Goal: Task Accomplishment & Management: Manage account settings

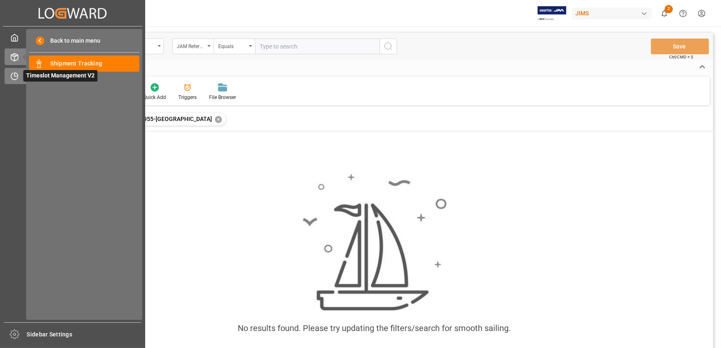
click at [17, 75] on icon at bounding box center [14, 76] width 8 height 8
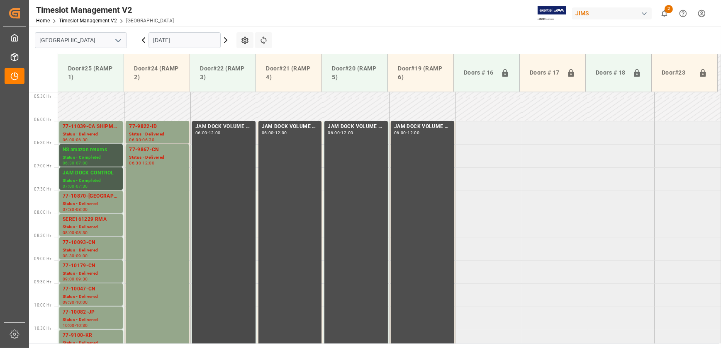
scroll to position [248, 0]
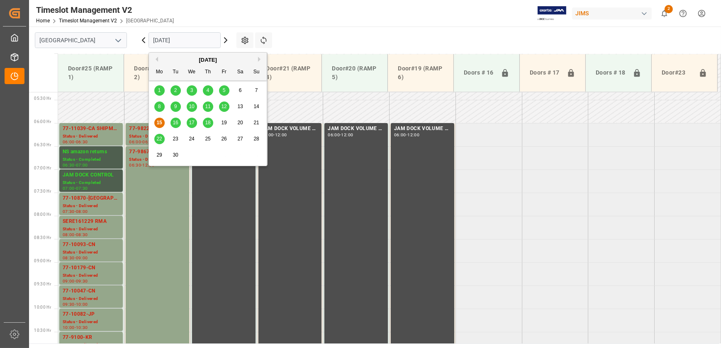
click at [186, 42] on input "[DATE]" at bounding box center [184, 40] width 72 height 16
click at [173, 123] on span "16" at bounding box center [174, 123] width 5 height 6
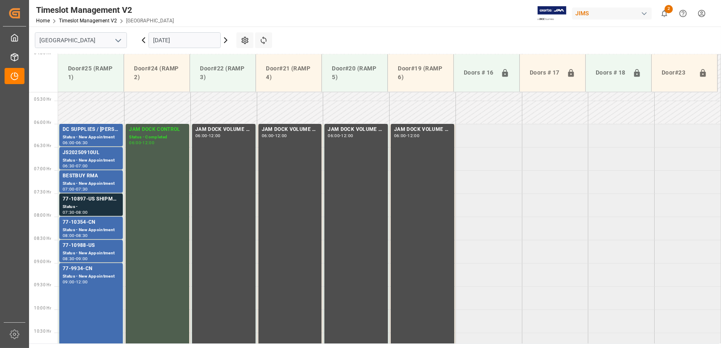
scroll to position [233, 0]
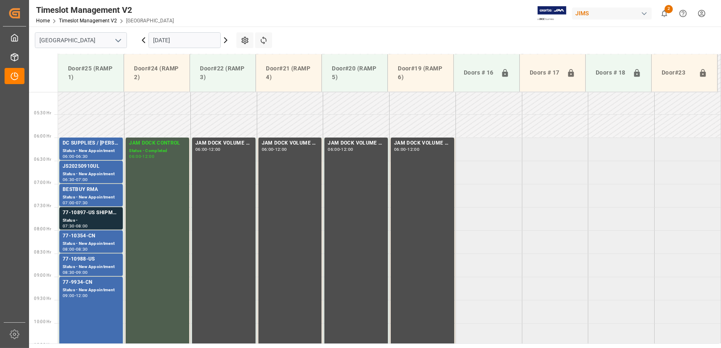
click at [224, 38] on icon at bounding box center [225, 40] width 2 height 5
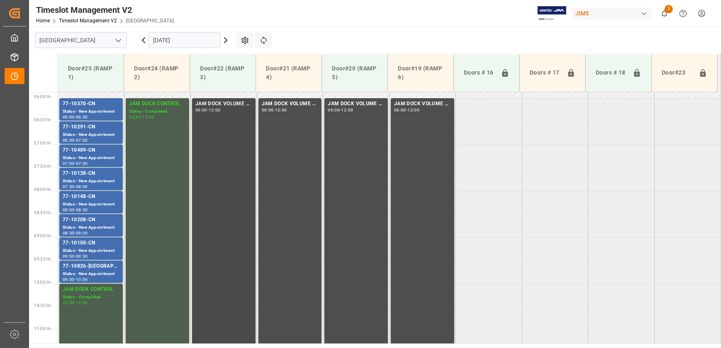
scroll to position [285, 0]
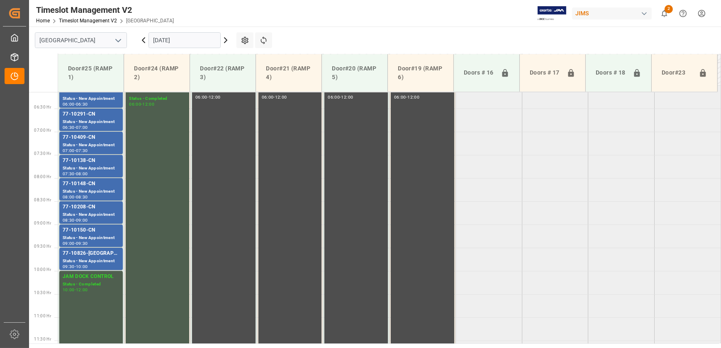
drag, startPoint x: 189, startPoint y: 49, endPoint x: 194, endPoint y: 42, distance: 9.0
click at [193, 45] on div "[DATE]" at bounding box center [185, 40] width 104 height 27
click at [195, 41] on input "[DATE]" at bounding box center [184, 40] width 72 height 16
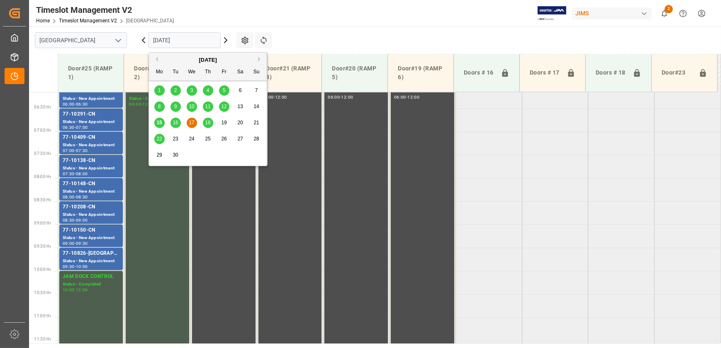
click at [209, 124] on span "18" at bounding box center [207, 123] width 5 height 6
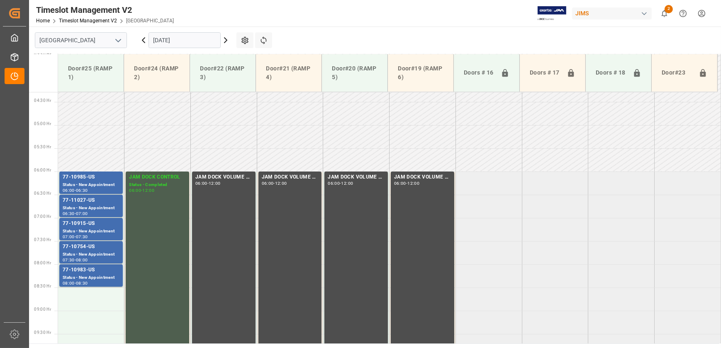
scroll to position [195, 0]
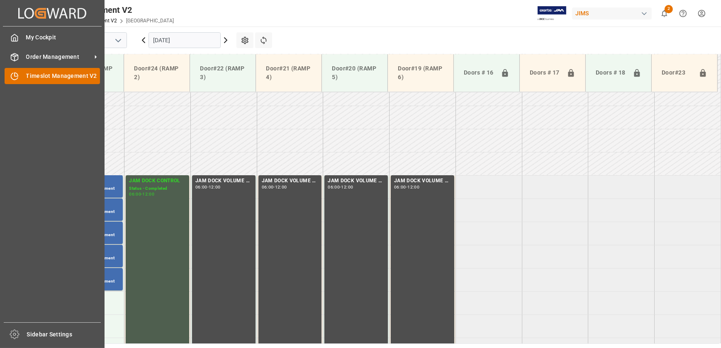
click at [10, 75] on div at bounding box center [12, 76] width 14 height 9
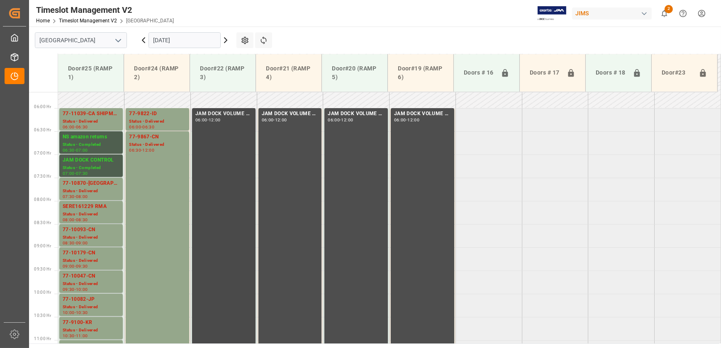
scroll to position [166, 0]
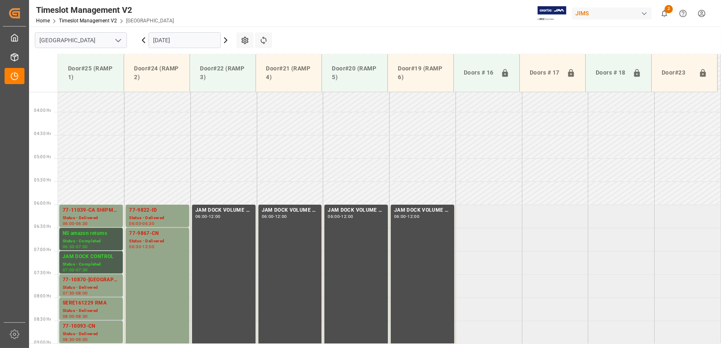
click at [142, 39] on icon at bounding box center [143, 40] width 2 height 5
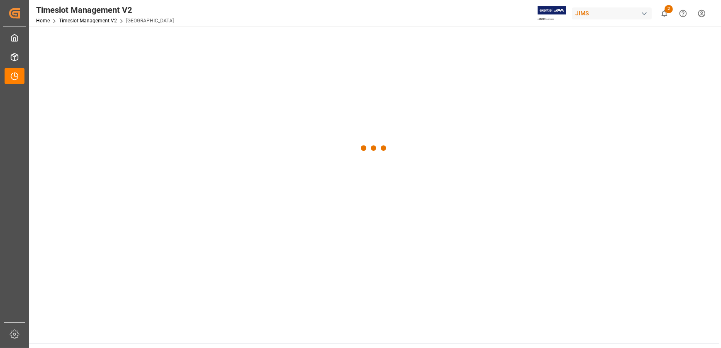
click at [142, 39] on div at bounding box center [374, 149] width 690 height 244
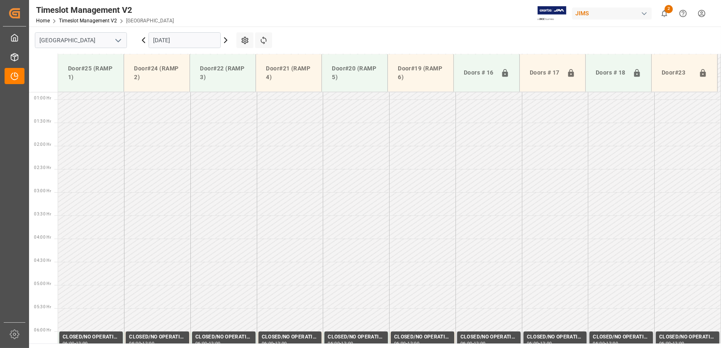
scroll to position [162, 0]
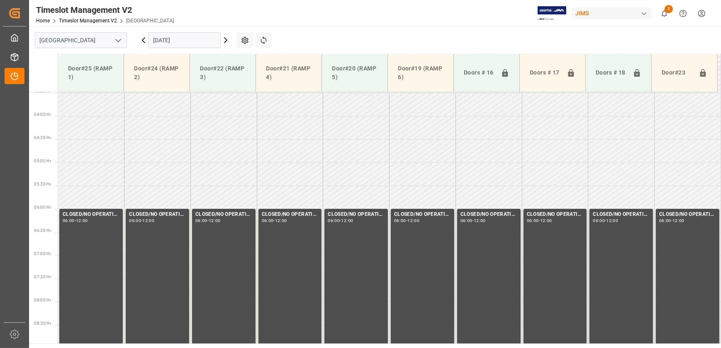
click at [142, 39] on icon at bounding box center [143, 40] width 2 height 5
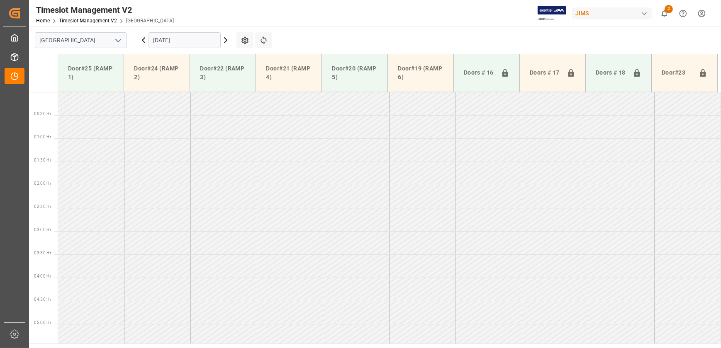
scroll to position [39, 0]
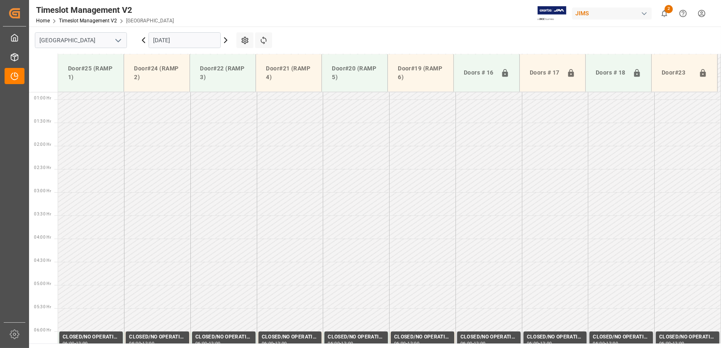
click at [142, 39] on icon at bounding box center [143, 40] width 2 height 5
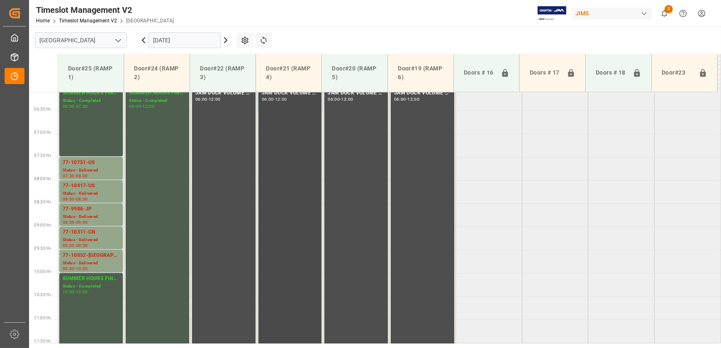
scroll to position [219, 0]
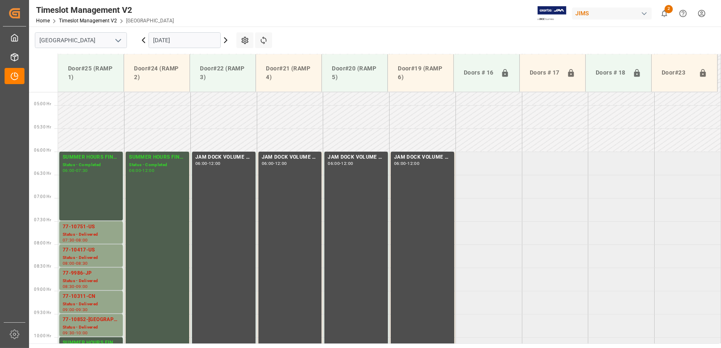
click at [145, 41] on icon at bounding box center [143, 40] width 10 height 10
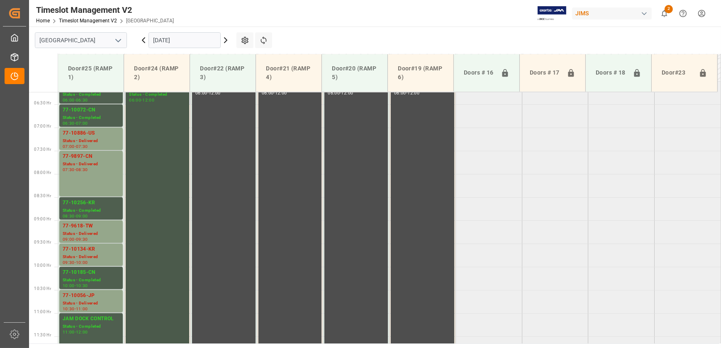
scroll to position [245, 0]
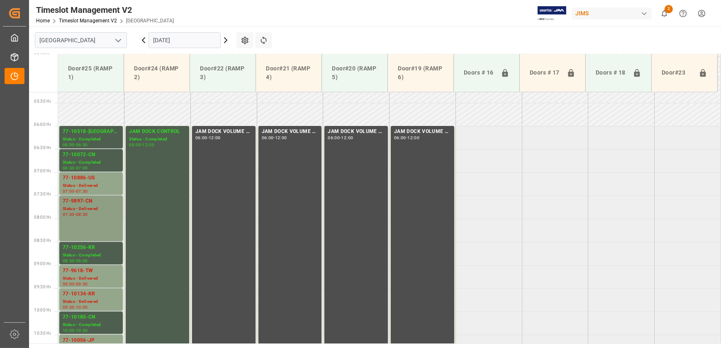
click at [107, 216] on div "07:30 - 08:30" at bounding box center [91, 215] width 57 height 5
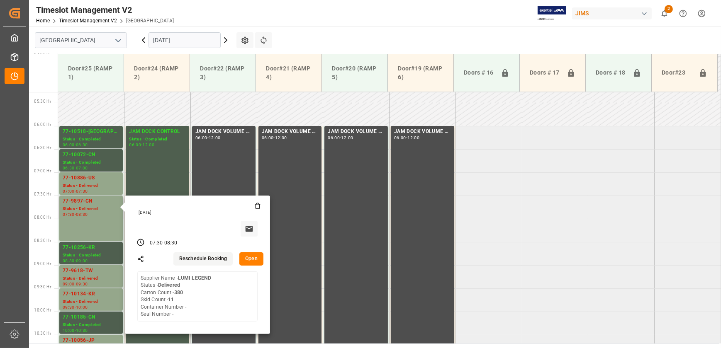
click at [261, 257] on button "Open" at bounding box center [251, 259] width 24 height 13
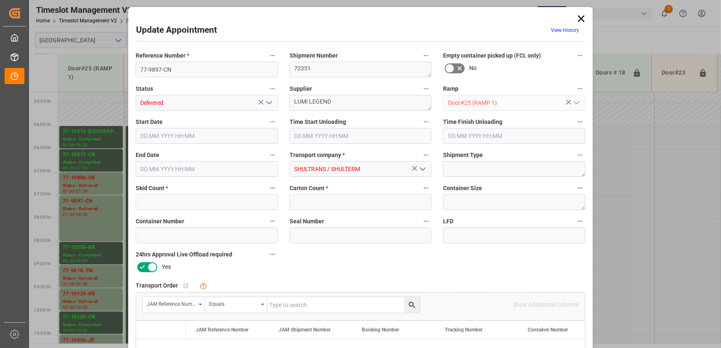
type input "11"
type input "380"
type input "[DATE] 07:30"
type input "[DATE] 09:15"
type input "[DATE] 08:30"
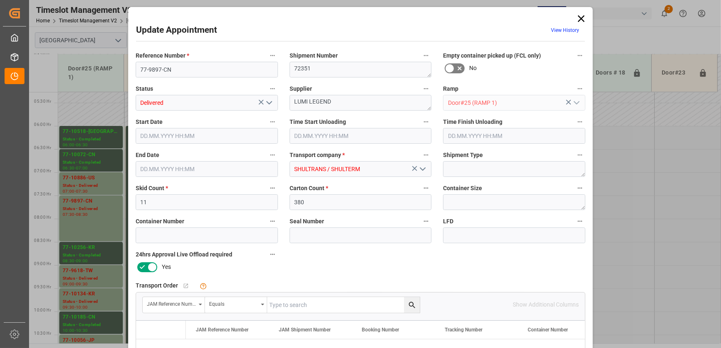
type input "[DATE] 15:18"
click at [585, 14] on div "Update Appointment View History Reference Number * 77-9897-CN Shipment Number 7…" at bounding box center [360, 252] width 460 height 486
click at [585, 14] on icon at bounding box center [581, 19] width 12 height 12
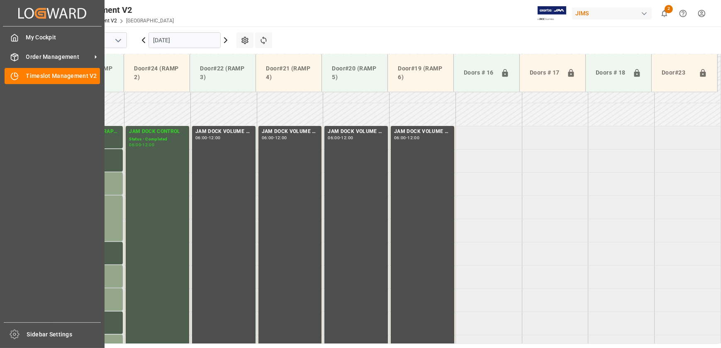
click at [15, 67] on div "My Cockpit My Cockpit Order Management Order Management Timeslot Management V2 …" at bounding box center [52, 175] width 99 height 296
click at [25, 73] on div "Timeslot Management V2 Timeslot Management V2" at bounding box center [52, 76] width 95 height 16
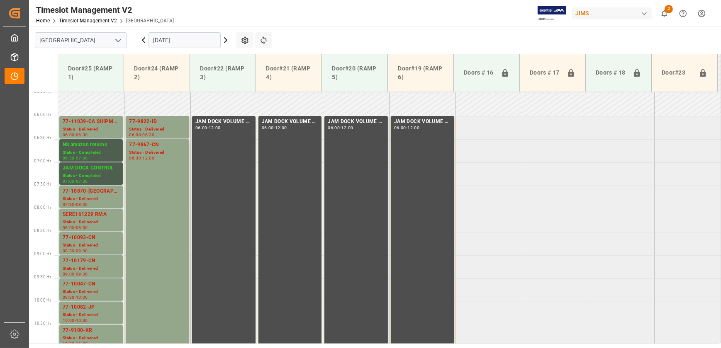
scroll to position [158, 0]
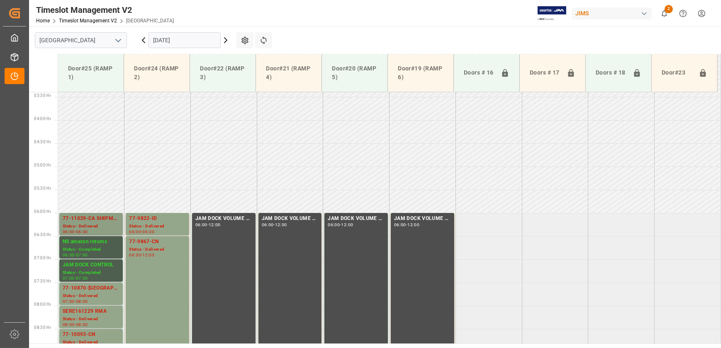
click at [98, 226] on div "Status - Delivered" at bounding box center [91, 226] width 57 height 7
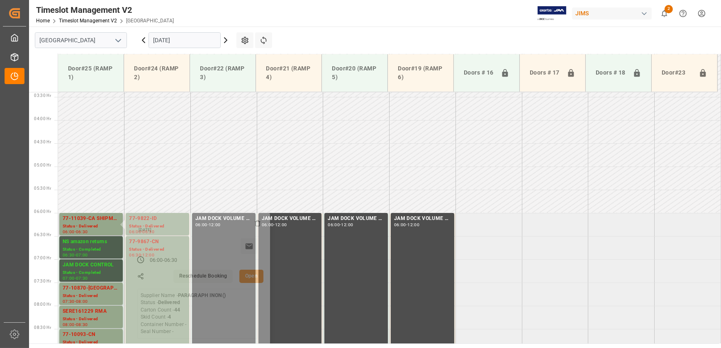
click at [253, 274] on button "Open" at bounding box center [251, 276] width 24 height 13
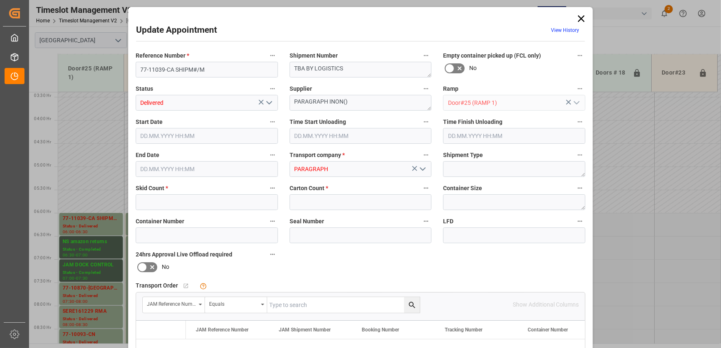
type input "4"
type input "44"
type input "[DATE] 06:00"
type input "[DATE] 06:30"
type input "[DATE] 17:26"
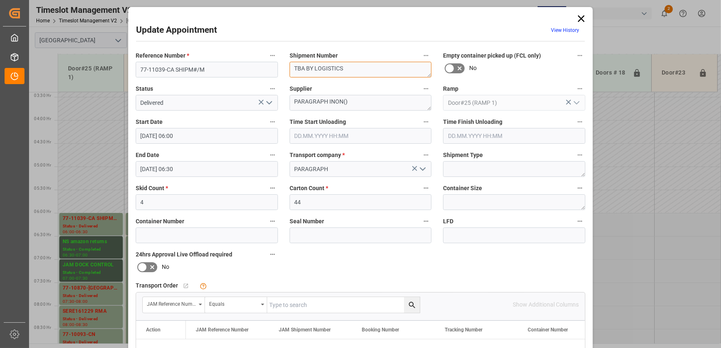
click at [354, 69] on textarea "TBA BY LOGISTICS" at bounding box center [360, 70] width 142 height 16
paste textarea "73026"
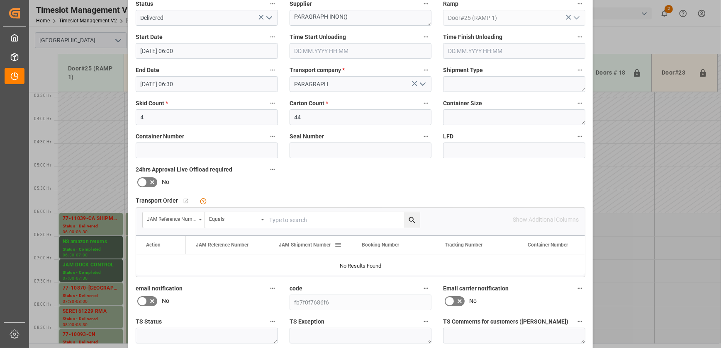
scroll to position [0, 0]
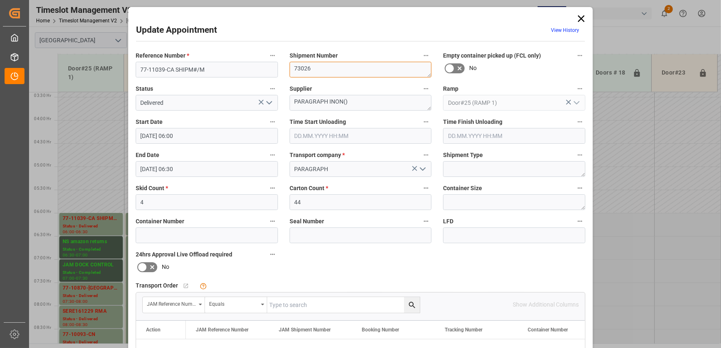
type textarea "73026"
drag, startPoint x: 220, startPoint y: 63, endPoint x: 174, endPoint y: 71, distance: 46.8
click at [174, 71] on input "77-11039-CA SHIPM#/M" at bounding box center [207, 70] width 142 height 16
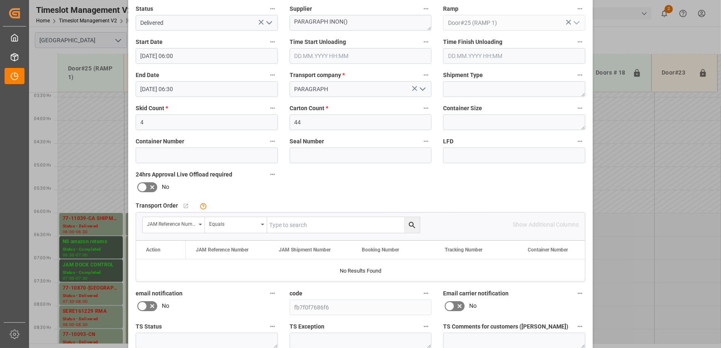
scroll to position [155, 0]
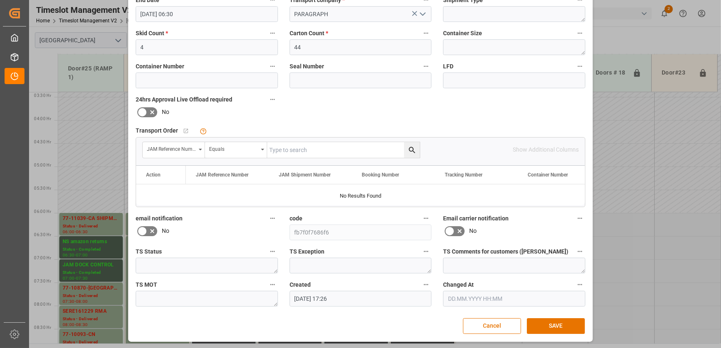
type input "77-11039-[GEOGRAPHIC_DATA]"
click at [559, 317] on div "Update Appointment View History Reference Number * 77-11039-CA Shipment Number …" at bounding box center [360, 97] width 460 height 486
click at [558, 323] on button "SAVE" at bounding box center [556, 326] width 58 height 16
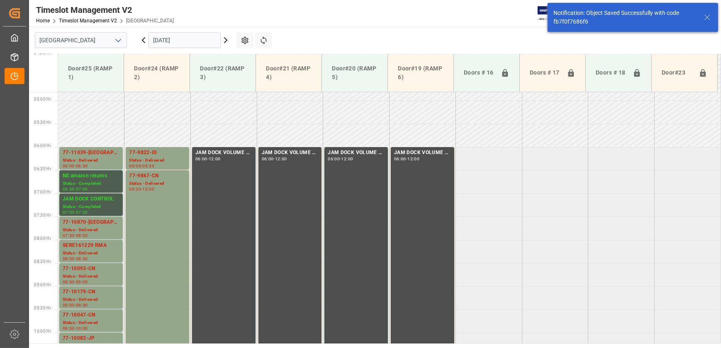
scroll to position [236, 0]
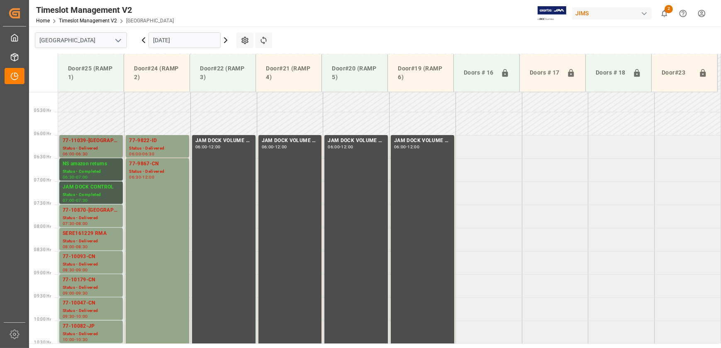
click at [101, 146] on div "Status - Delivered" at bounding box center [91, 148] width 57 height 7
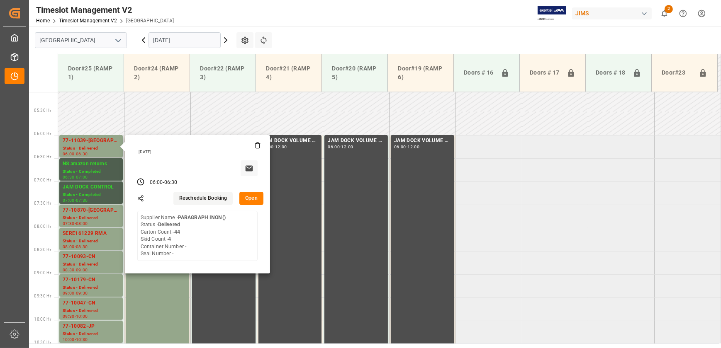
click at [257, 200] on button "Open" at bounding box center [251, 198] width 24 height 13
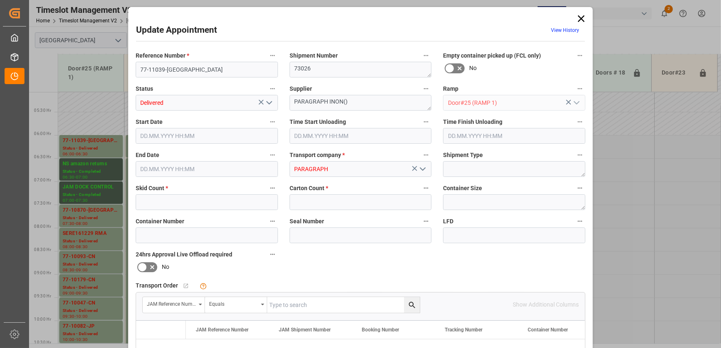
type input "4"
type input "44"
type input "[DATE] 06:00"
type input "[DATE] 06:30"
type input "[DATE] 17:26"
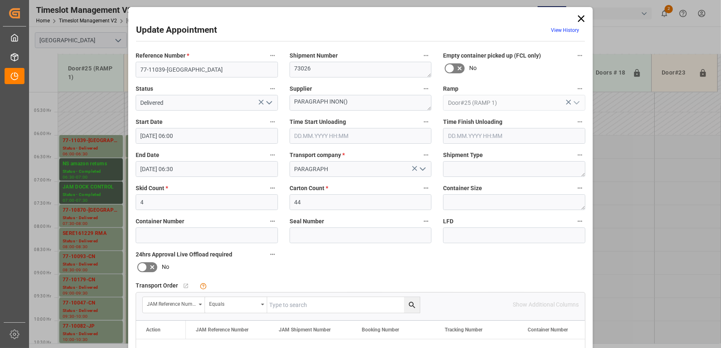
click at [270, 102] on polyline "open menu" at bounding box center [269, 103] width 5 height 2
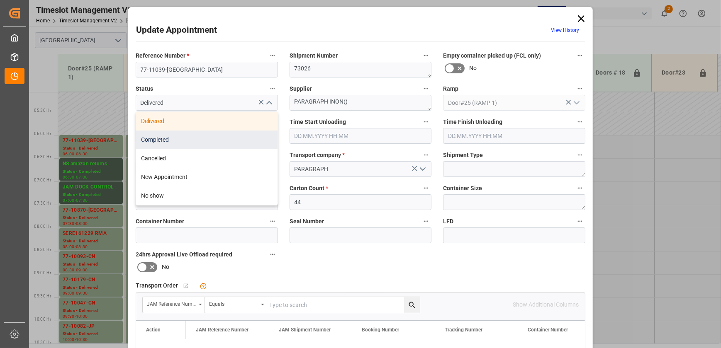
click at [199, 139] on div "Completed" at bounding box center [206, 140] width 141 height 19
type input "Completed"
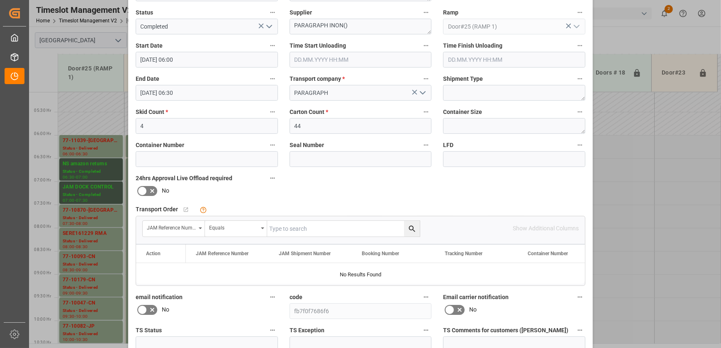
scroll to position [155, 0]
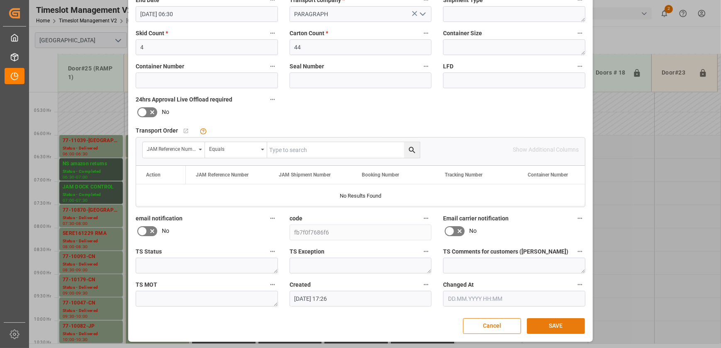
click at [557, 325] on button "SAVE" at bounding box center [556, 326] width 58 height 16
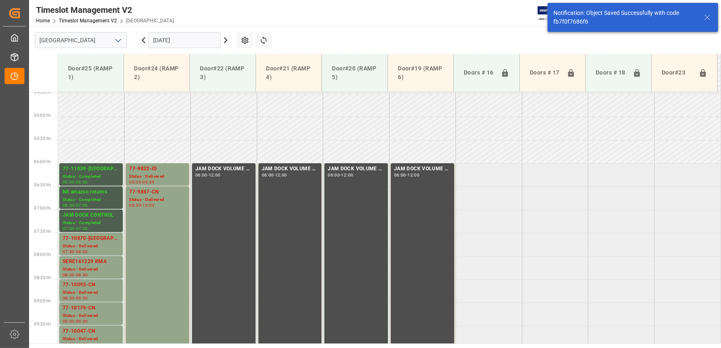
scroll to position [236, 0]
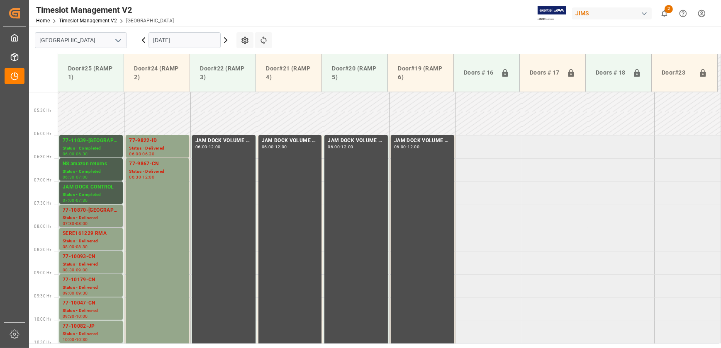
click at [85, 219] on div "Status - Delivered" at bounding box center [91, 218] width 57 height 7
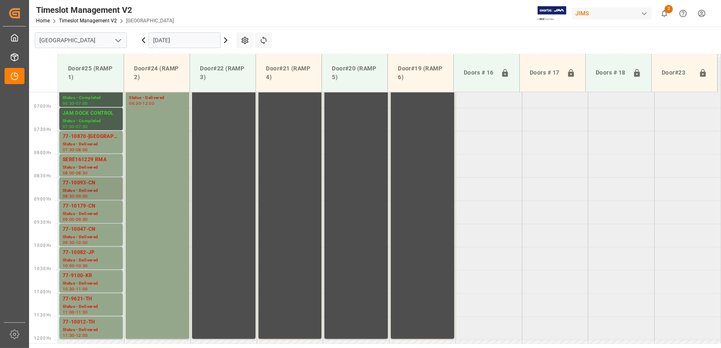
scroll to position [311, 0]
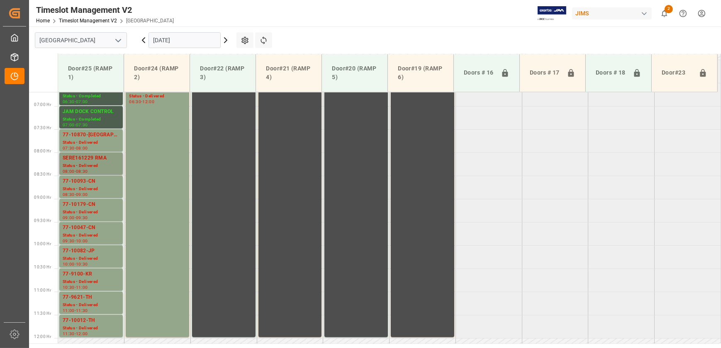
click at [87, 160] on div "SERE161229 RMA" at bounding box center [91, 158] width 57 height 8
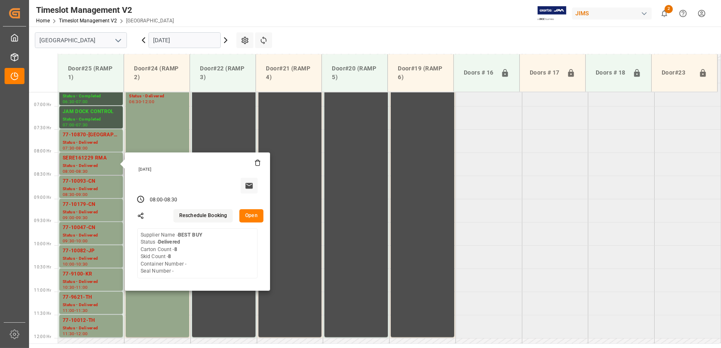
click at [257, 216] on button "Open" at bounding box center [251, 215] width 24 height 13
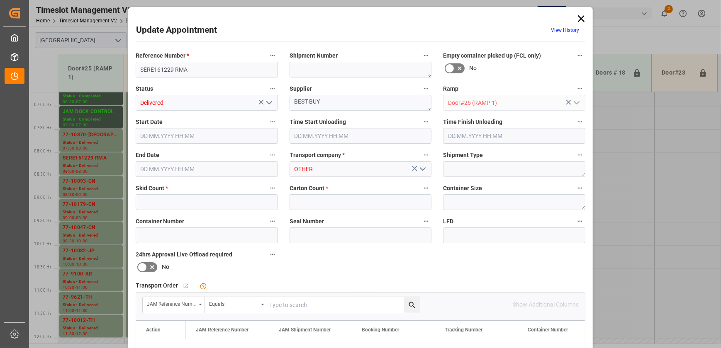
type input "8"
type input "[DATE] 08:00"
type input "[DATE] 10:45"
type input "[DATE] 08:30"
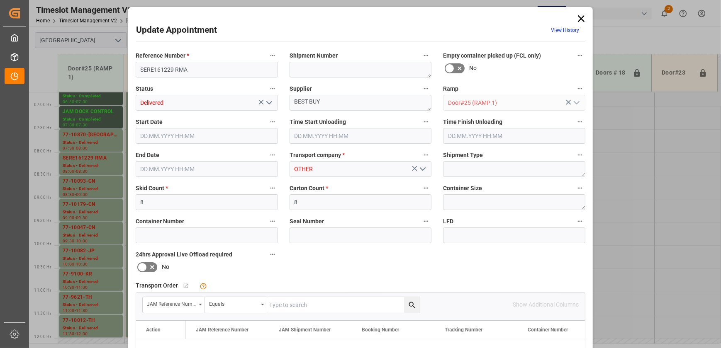
type input "[DATE] 15:20"
click at [271, 104] on icon "open menu" at bounding box center [269, 103] width 10 height 10
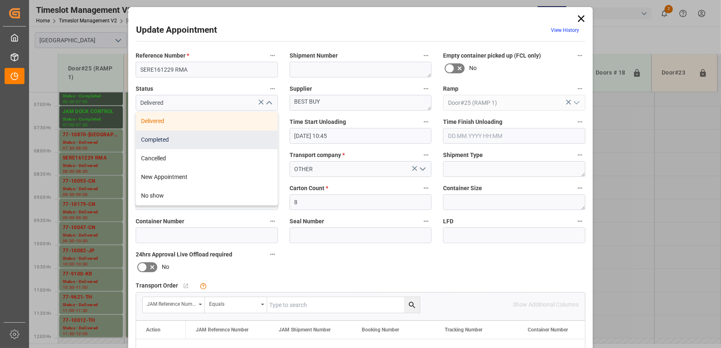
click at [239, 143] on div "Completed" at bounding box center [206, 140] width 141 height 19
type input "Completed"
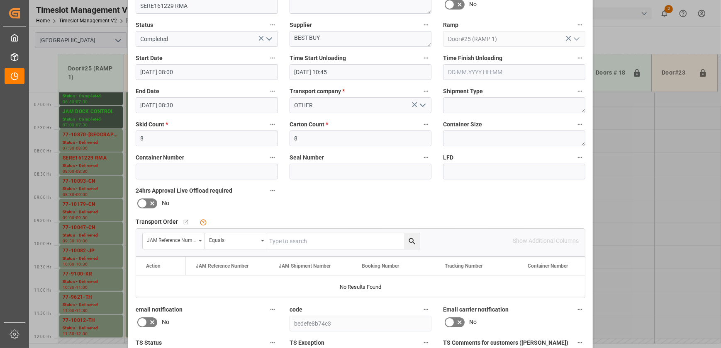
scroll to position [155, 0]
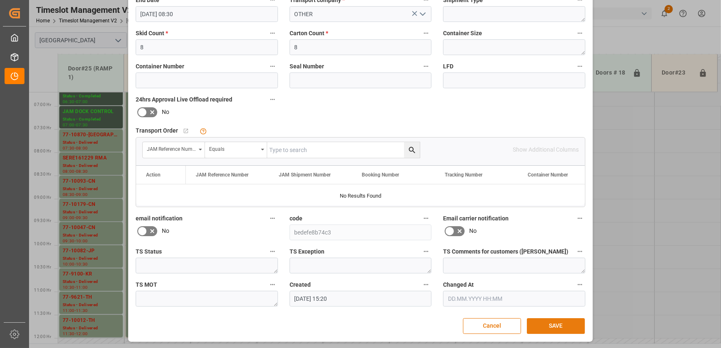
click at [560, 326] on button "SAVE" at bounding box center [556, 326] width 58 height 16
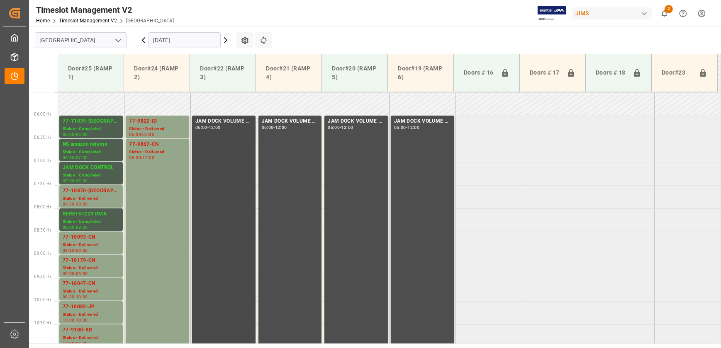
scroll to position [253, 0]
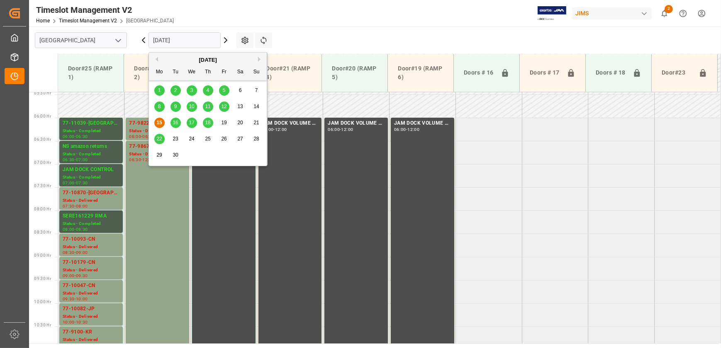
click at [192, 39] on input "[DATE]" at bounding box center [184, 40] width 72 height 16
click at [175, 124] on span "16" at bounding box center [174, 123] width 5 height 6
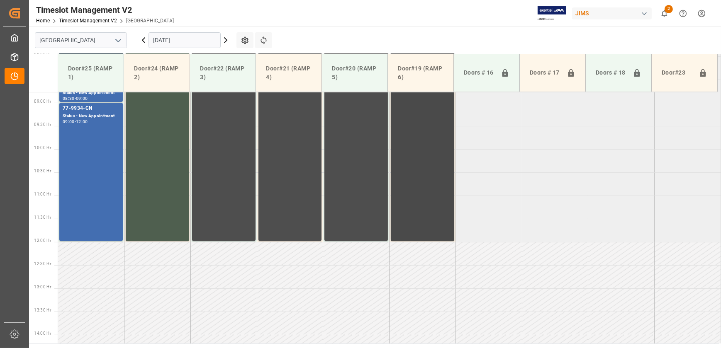
scroll to position [181, 0]
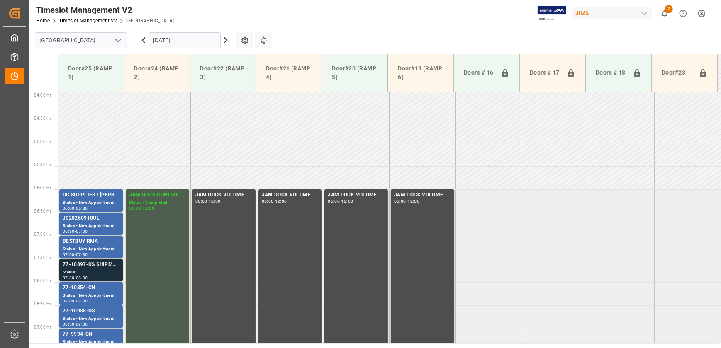
click at [107, 268] on div "77-10897-US SHIPM#/M" at bounding box center [91, 265] width 57 height 8
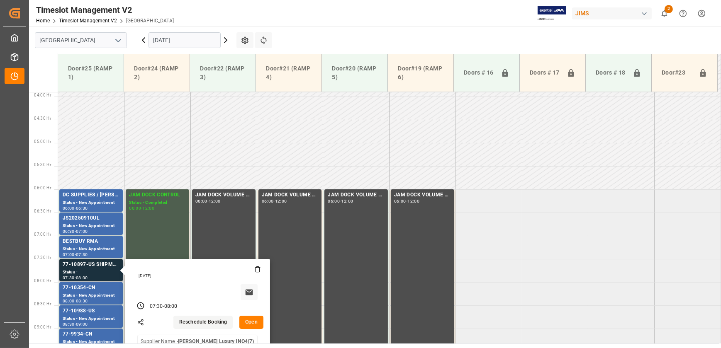
click at [257, 320] on button "Open" at bounding box center [251, 322] width 24 height 13
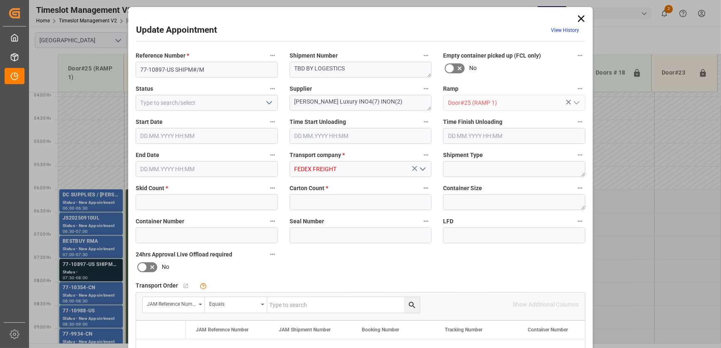
type input "2"
type input "175"
type input "[DATE] 07:30"
type input "[DATE] 08:00"
type input "[DATE] 12:14"
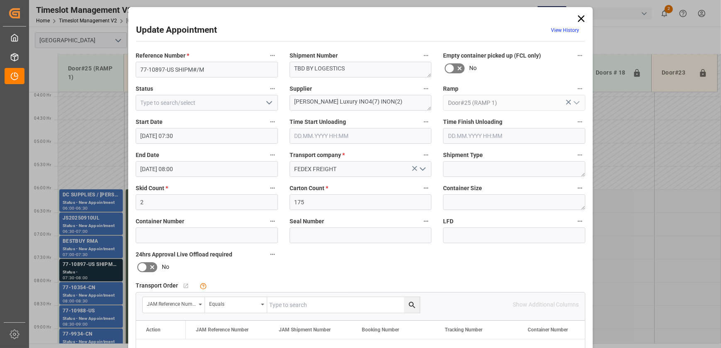
click at [271, 99] on icon "open menu" at bounding box center [269, 103] width 10 height 10
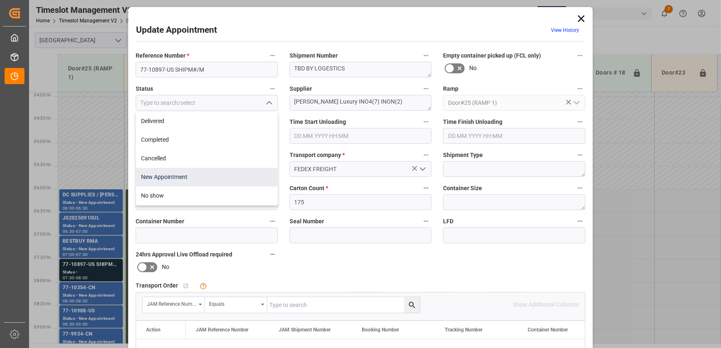
click at [214, 177] on div "New Appointment" at bounding box center [206, 177] width 141 height 19
type input "New Appointment"
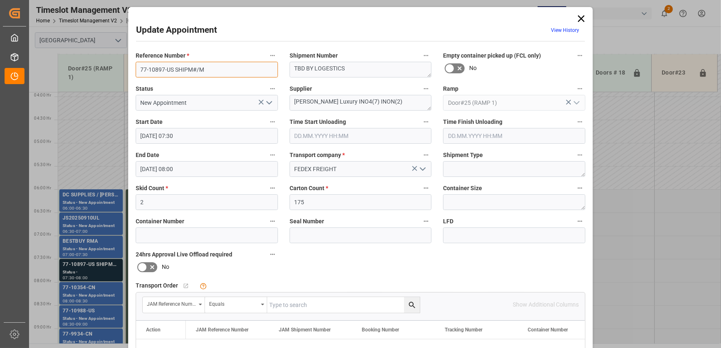
drag, startPoint x: 228, startPoint y: 68, endPoint x: 174, endPoint y: 72, distance: 54.4
click at [174, 72] on input "77-10897-US SHIPM#/M" at bounding box center [207, 70] width 142 height 16
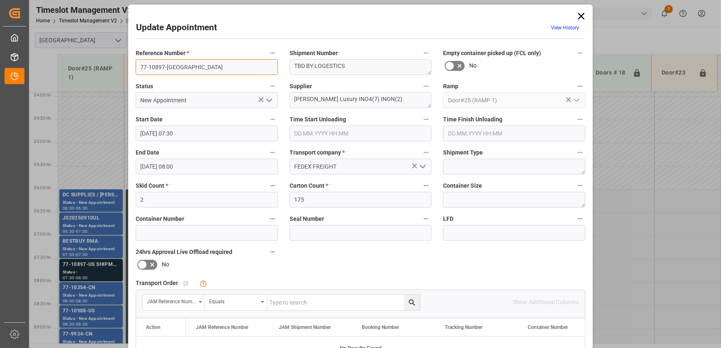
scroll to position [0, 0]
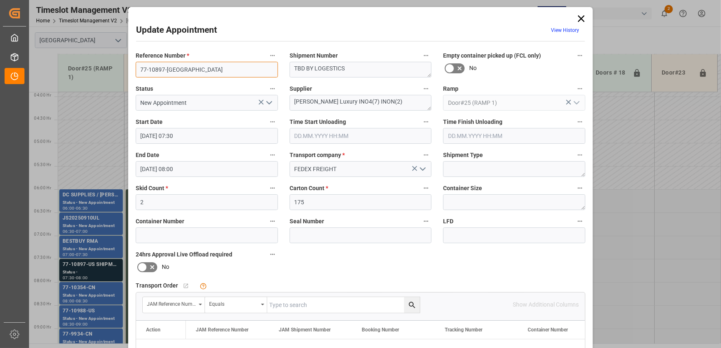
click at [173, 71] on input "77-10897-[GEOGRAPHIC_DATA]" at bounding box center [207, 70] width 142 height 16
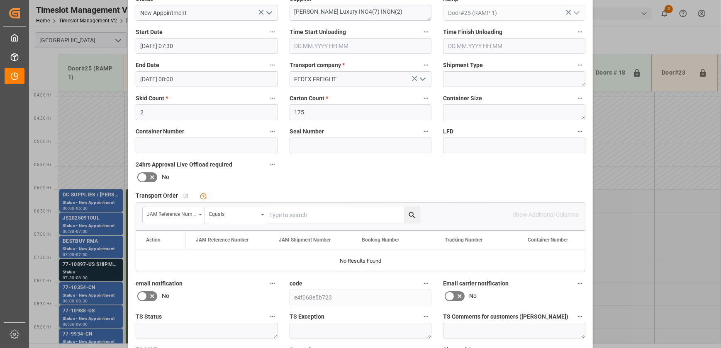
scroll to position [155, 0]
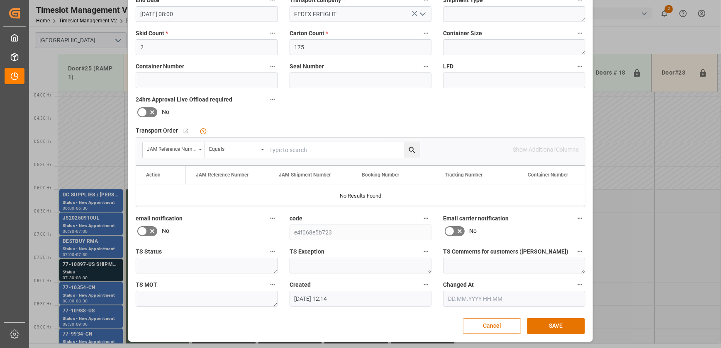
type input "77-10897-[GEOGRAPHIC_DATA]"
click at [305, 153] on input "text" at bounding box center [343, 150] width 153 height 16
paste input "77-10897-[GEOGRAPHIC_DATA]"
type input "77-10897-[GEOGRAPHIC_DATA]"
click at [414, 148] on icon "search button" at bounding box center [412, 150] width 9 height 9
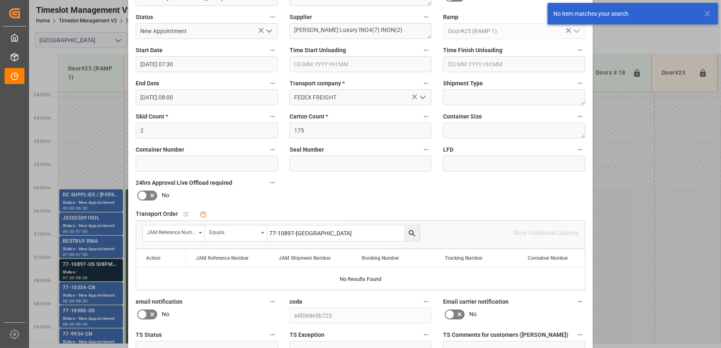
scroll to position [0, 0]
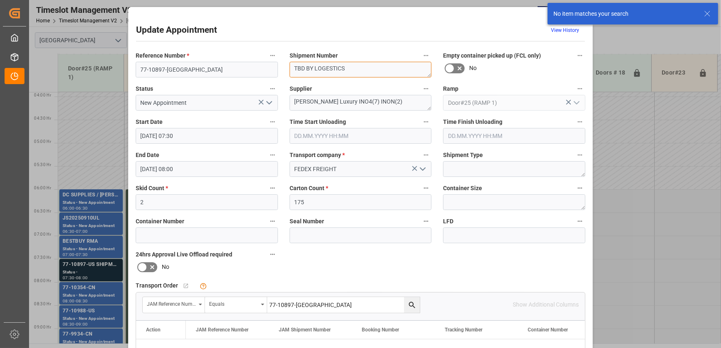
drag, startPoint x: 364, startPoint y: 64, endPoint x: 279, endPoint y: 65, distance: 84.6
click at [279, 65] on div "Reference Number * 77-10897-US Shipment Number TBD BY LOGESTICS Empty container…" at bounding box center [360, 256] width 461 height 418
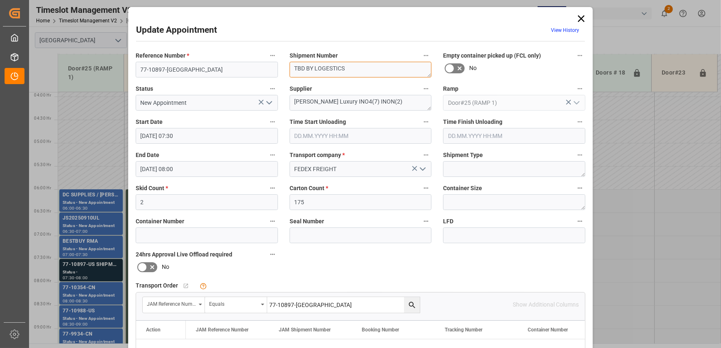
click at [344, 67] on textarea "TBD BY LOGESTICS" at bounding box center [360, 70] width 142 height 16
click at [345, 67] on textarea "TBD BY LOGESTICS" at bounding box center [360, 70] width 142 height 16
click at [345, 66] on textarea "TBD BY LOGESTICS" at bounding box center [360, 70] width 142 height 16
paste textarea "73040"
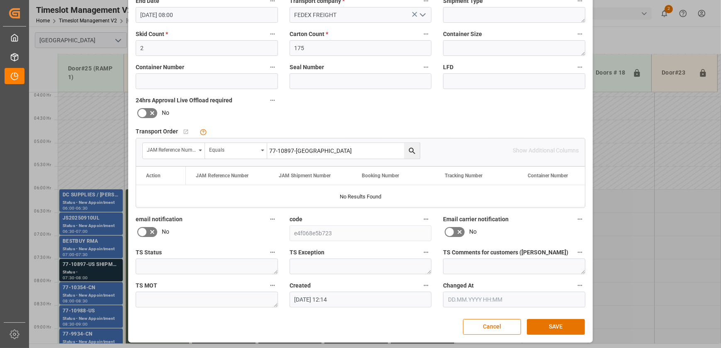
scroll to position [155, 0]
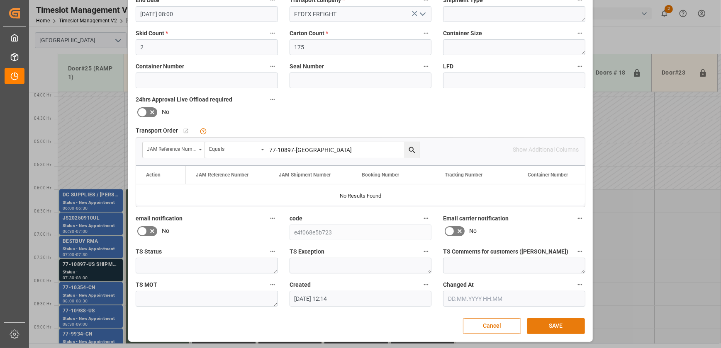
type textarea "73040"
click at [554, 326] on button "SAVE" at bounding box center [556, 326] width 58 height 16
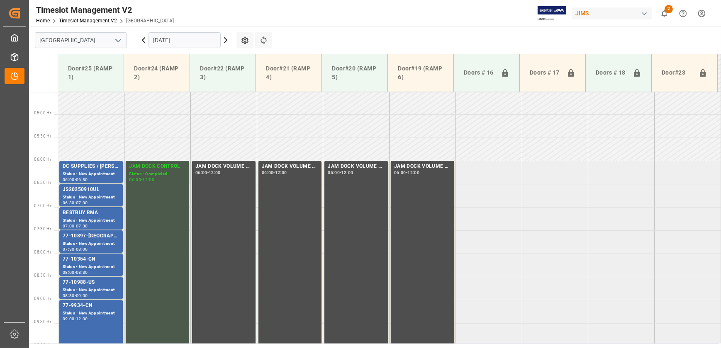
scroll to position [206, 0]
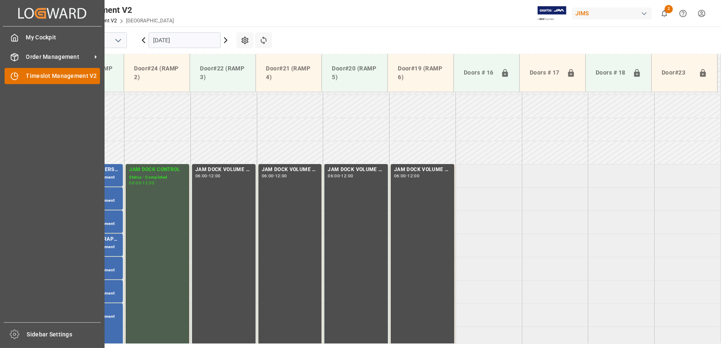
click at [26, 77] on span "Timeslot Management V2" at bounding box center [63, 76] width 74 height 9
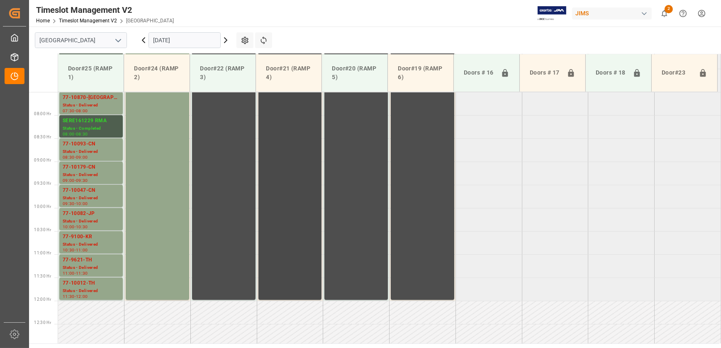
scroll to position [235, 0]
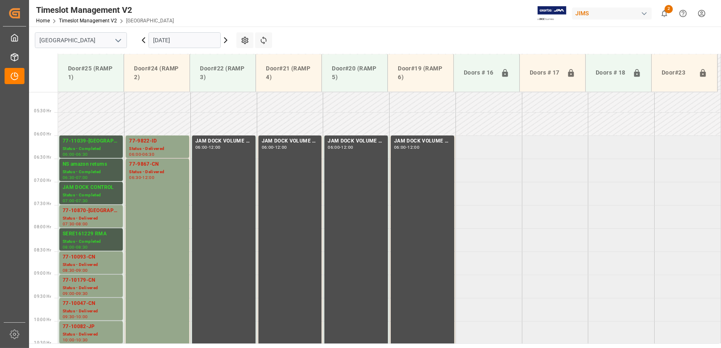
click at [225, 41] on icon at bounding box center [225, 40] width 2 height 5
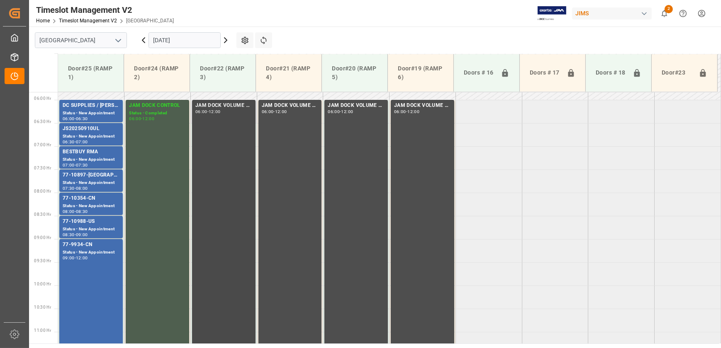
scroll to position [265, 0]
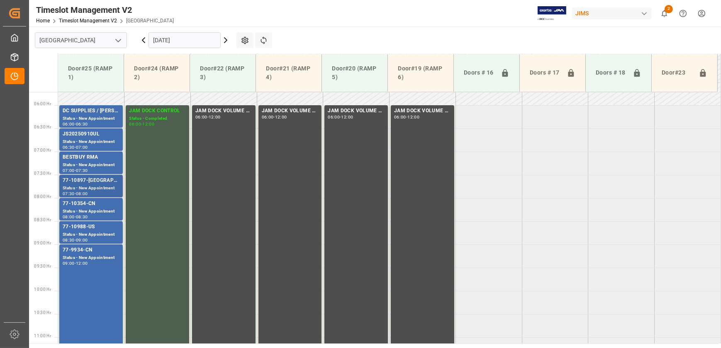
click at [108, 182] on div "77-10897-[GEOGRAPHIC_DATA]" at bounding box center [91, 181] width 57 height 8
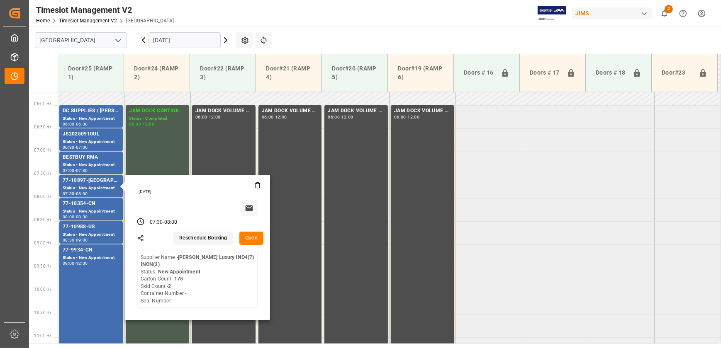
click at [257, 240] on button "Open" at bounding box center [251, 238] width 24 height 13
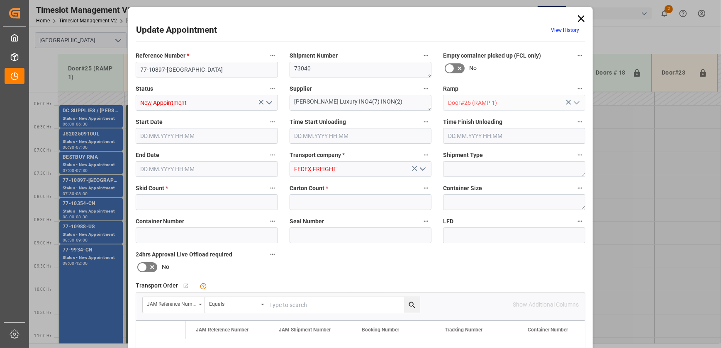
type input "2"
type input "175"
type input "[DATE] 07:30"
type input "[DATE] 08:00"
type input "[DATE] 12:14"
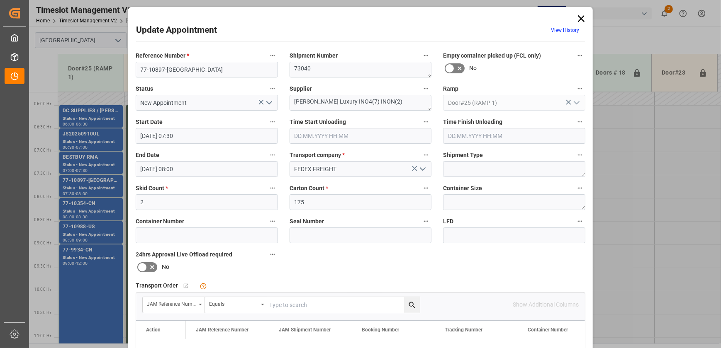
scroll to position [155, 0]
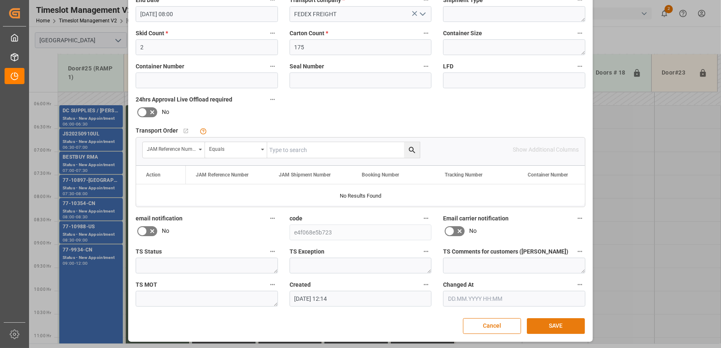
click at [558, 325] on button "SAVE" at bounding box center [556, 326] width 58 height 16
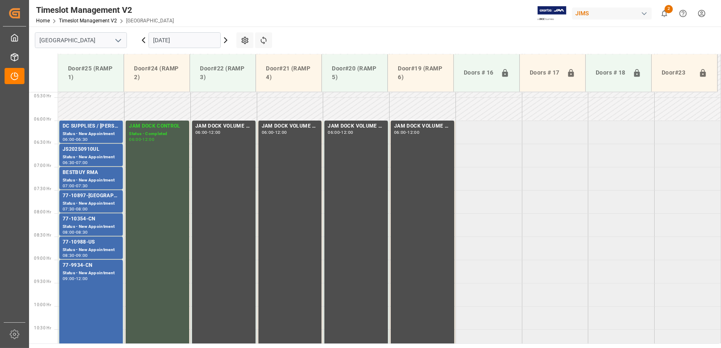
scroll to position [206, 0]
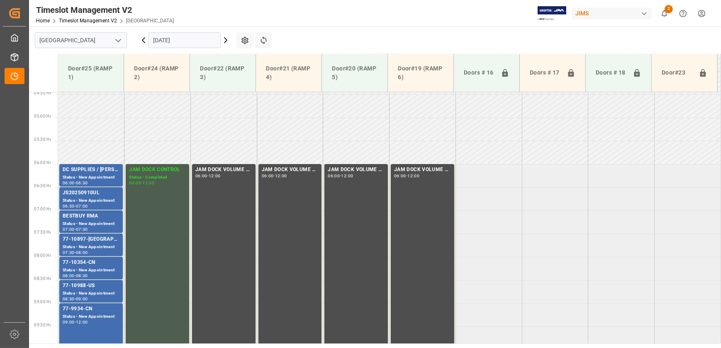
click at [141, 39] on icon at bounding box center [143, 40] width 10 height 10
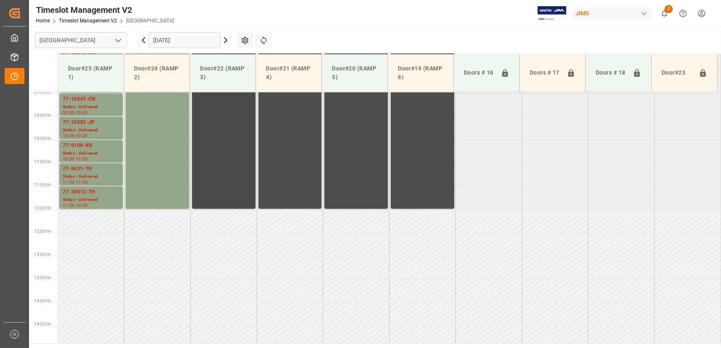
scroll to position [323, 0]
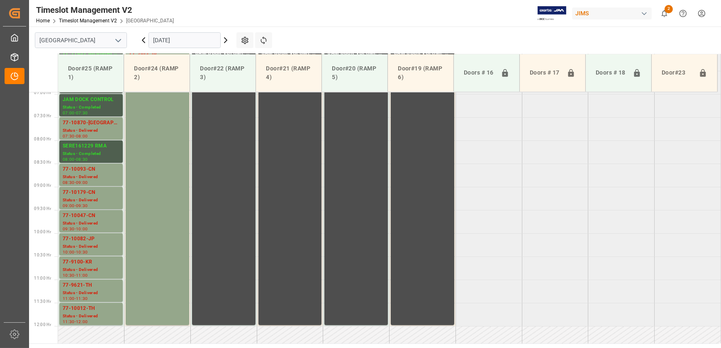
click at [224, 43] on icon at bounding box center [225, 40] width 2 height 5
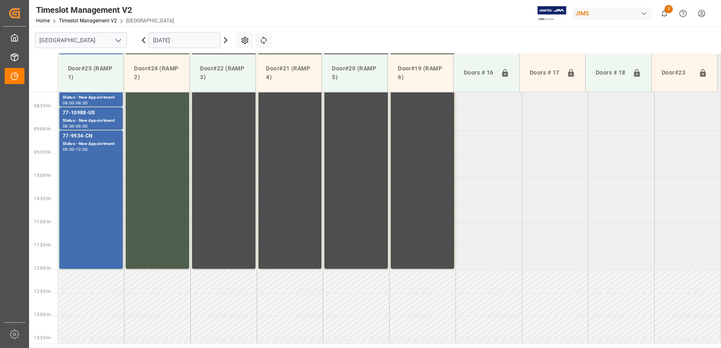
scroll to position [248, 0]
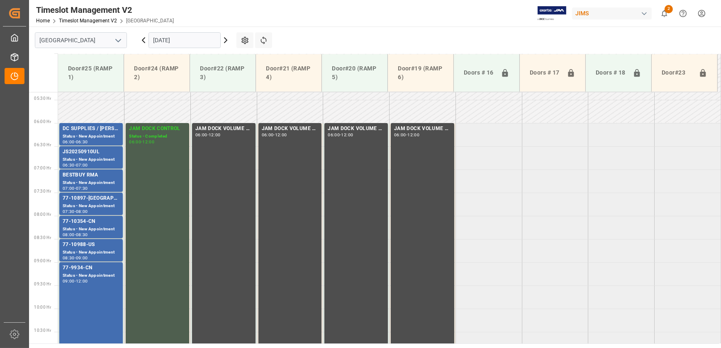
click at [226, 37] on icon at bounding box center [226, 40] width 10 height 10
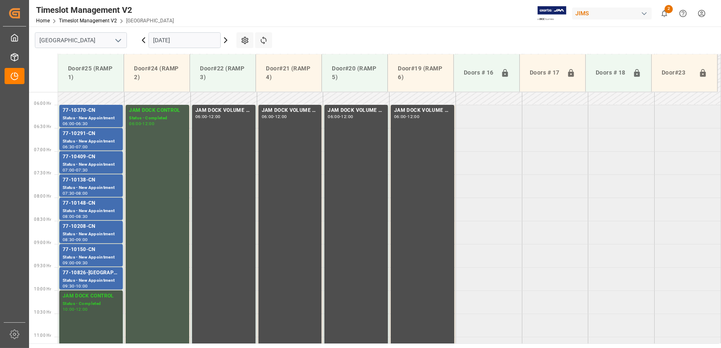
scroll to position [285, 0]
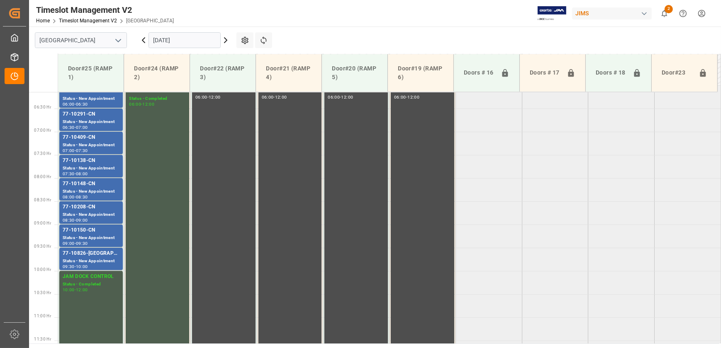
click at [221, 40] on icon at bounding box center [226, 40] width 10 height 10
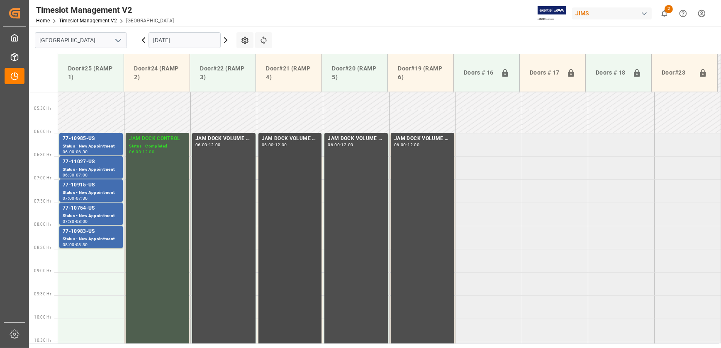
scroll to position [172, 0]
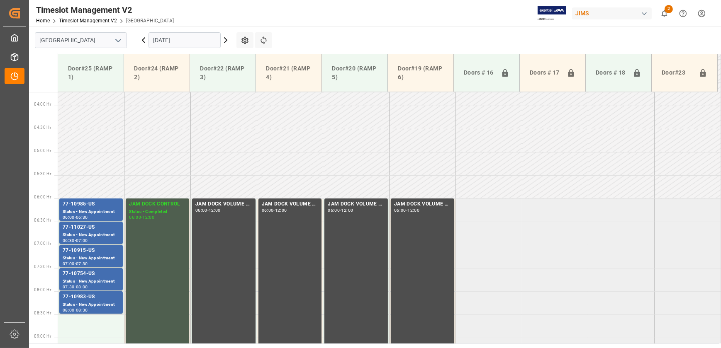
click at [224, 37] on icon at bounding box center [226, 40] width 10 height 10
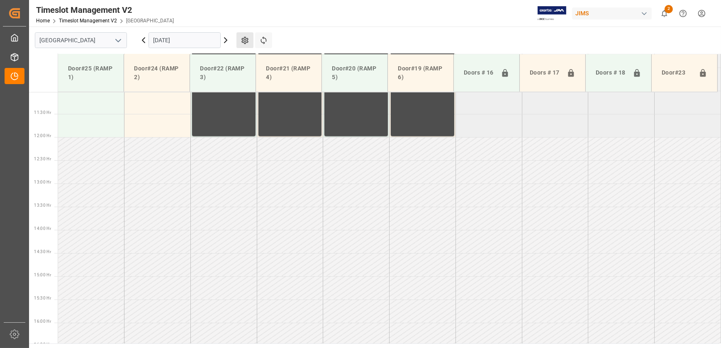
scroll to position [511, 0]
click at [226, 36] on icon at bounding box center [226, 40] width 10 height 10
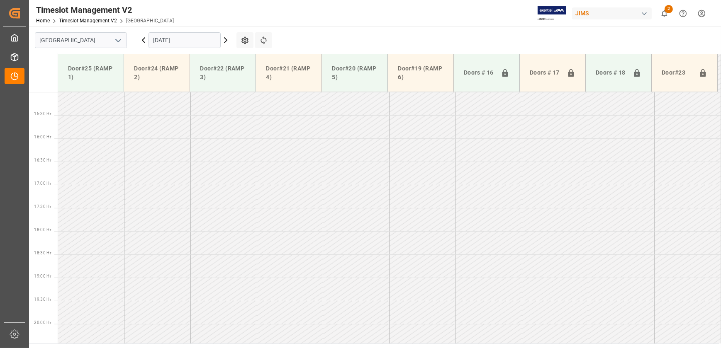
scroll to position [700, 0]
click at [139, 41] on icon at bounding box center [143, 40] width 10 height 10
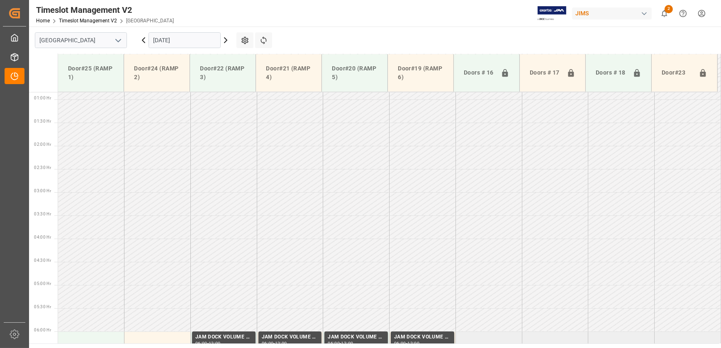
click at [140, 40] on icon at bounding box center [143, 40] width 10 height 10
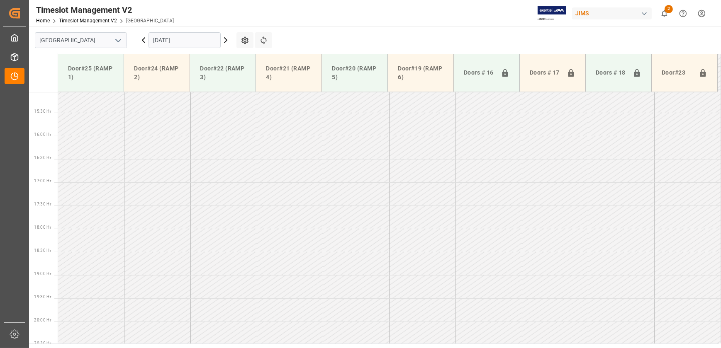
scroll to position [700, 0]
click at [142, 39] on icon at bounding box center [143, 40] width 2 height 5
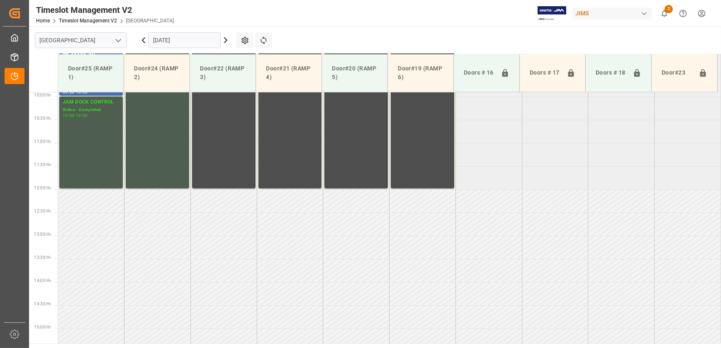
scroll to position [323, 0]
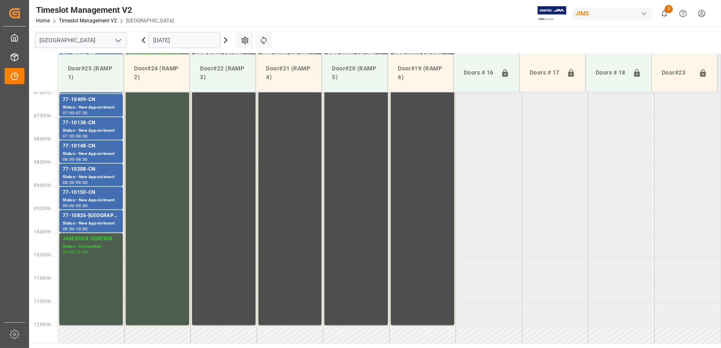
click at [224, 39] on icon at bounding box center [226, 40] width 10 height 10
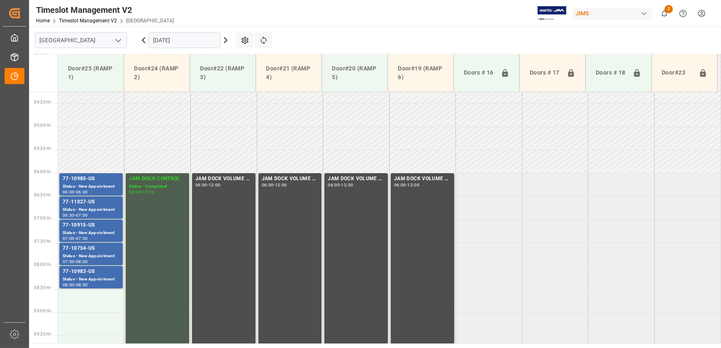
scroll to position [97, 0]
